Goal: Find specific page/section: Find specific page/section

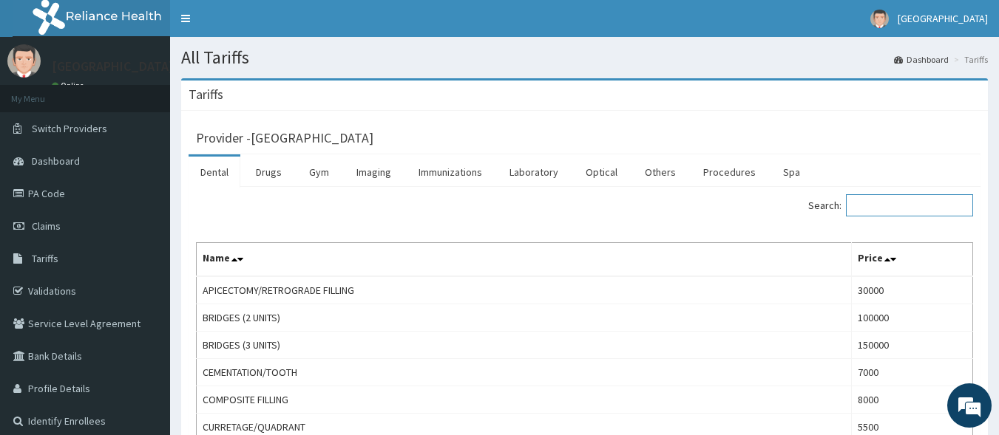
click at [881, 216] on input "Search:" at bounding box center [909, 205] width 127 height 22
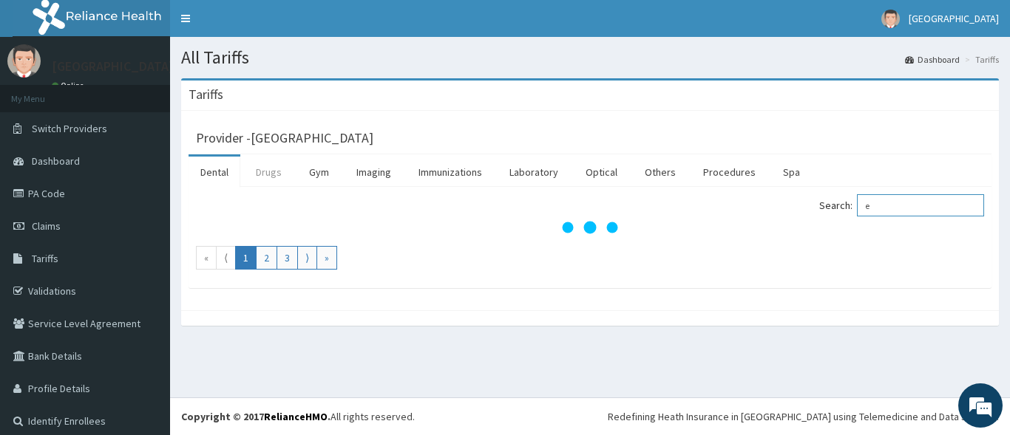
type input "e"
click at [275, 177] on link "Drugs" at bounding box center [269, 172] width 50 height 31
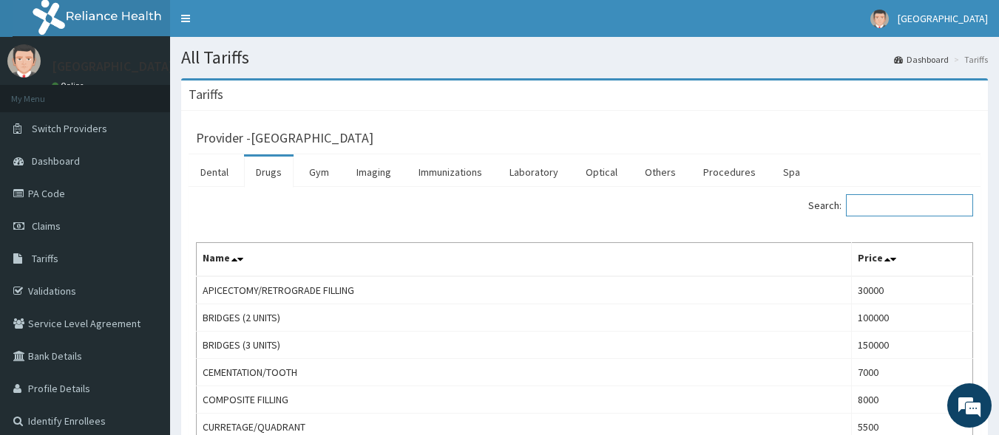
click at [929, 205] on input "Search:" at bounding box center [909, 205] width 127 height 22
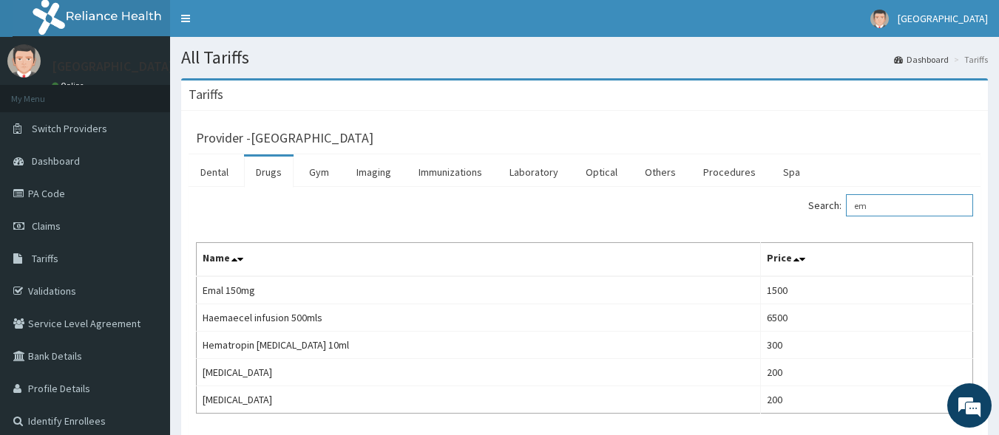
type input "e"
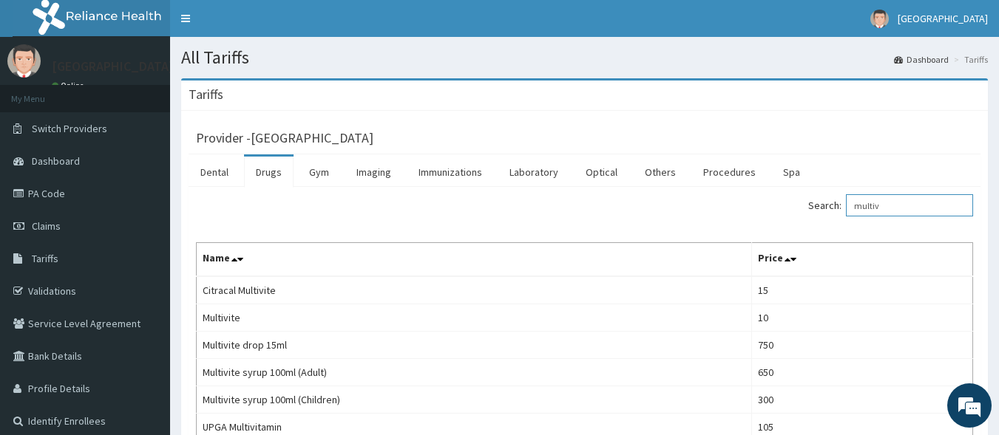
drag, startPoint x: 933, startPoint y: 205, endPoint x: 777, endPoint y: 248, distance: 161.7
click at [777, 248] on div "Search: multiv Name Price Citracal Multivite 15 Multivite 10 Multivite drop 15m…" at bounding box center [584, 317] width 777 height 247
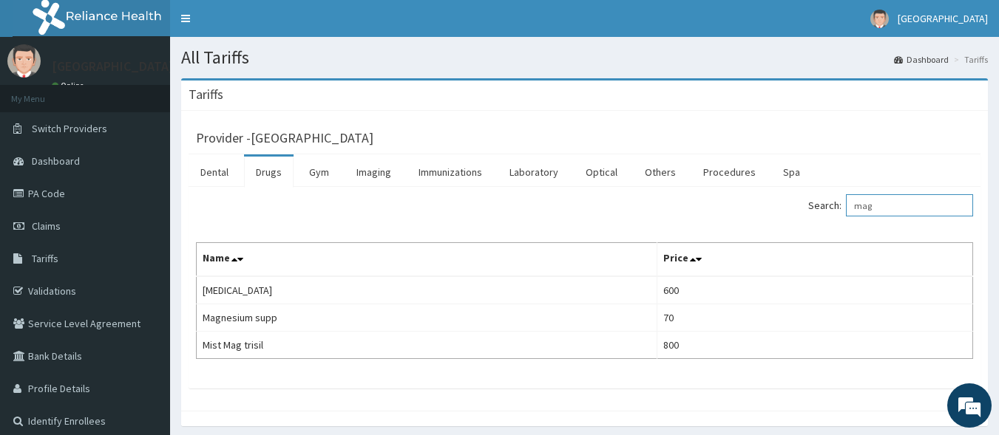
drag, startPoint x: 919, startPoint y: 213, endPoint x: 804, endPoint y: 263, distance: 125.1
click at [804, 263] on div "Search: mag Name Price [MEDICAL_DATA] 600 Magnesium supp 70 Mist Mag trisil 800" at bounding box center [584, 276] width 777 height 165
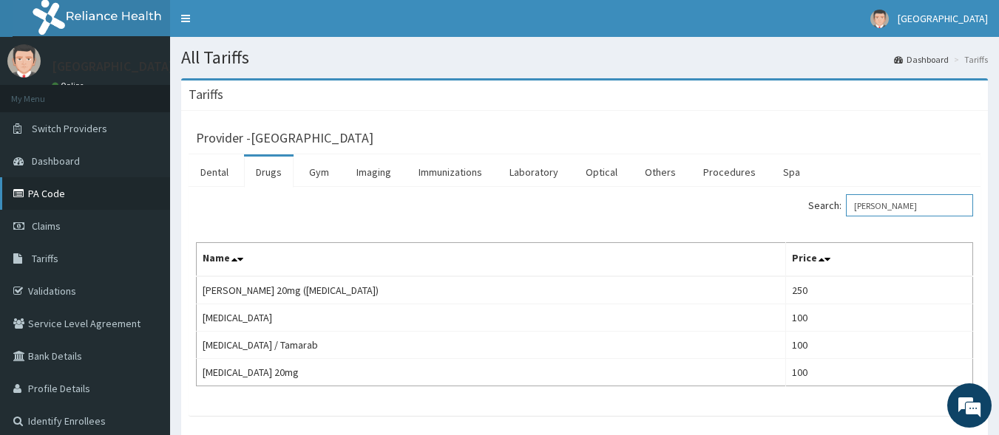
type input "[PERSON_NAME]"
click at [71, 192] on link "PA Code" at bounding box center [85, 193] width 170 height 33
